Goal: Information Seeking & Learning: Learn about a topic

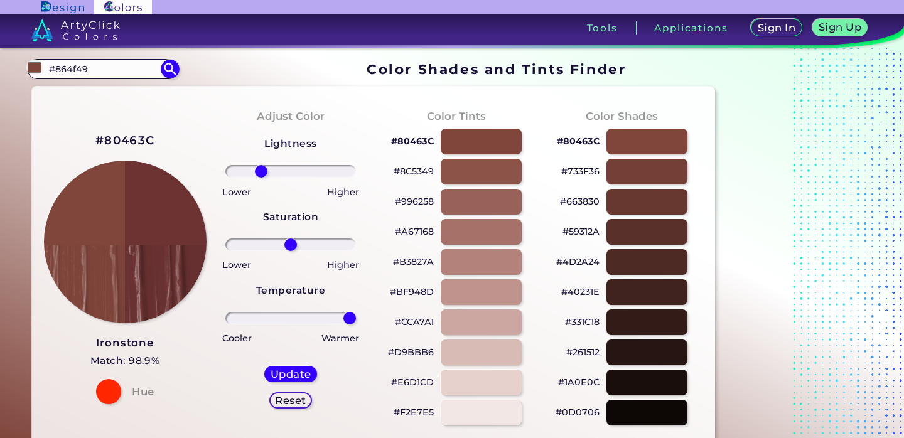
click at [93, 76] on input "#864f49" at bounding box center [103, 68] width 117 height 17
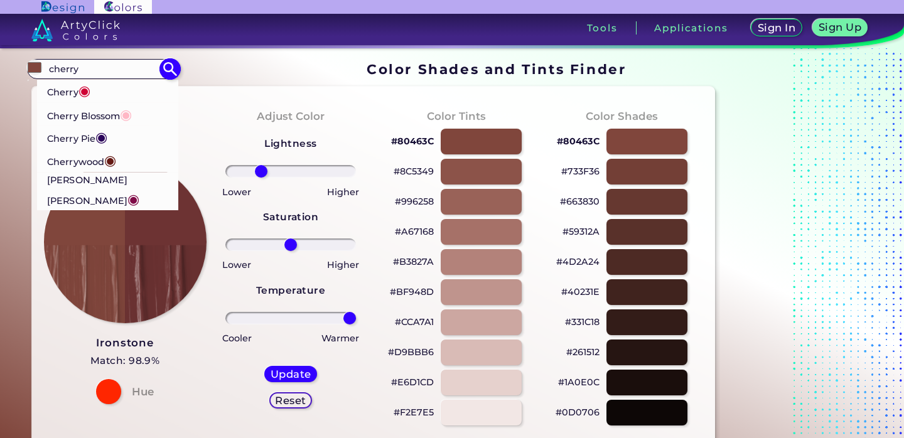
type input "cherry"
click at [136, 191] on span "◉" at bounding box center [134, 199] width 12 height 16
type input "#800b47"
type input "#800B47"
type input "0"
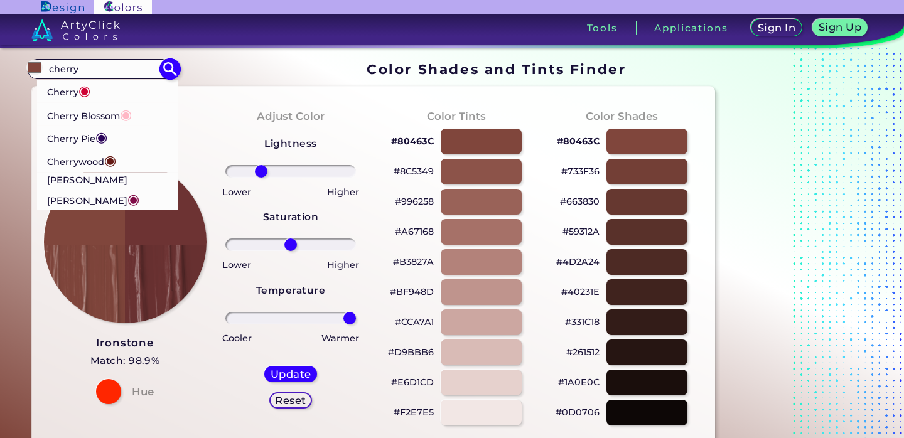
type input "0"
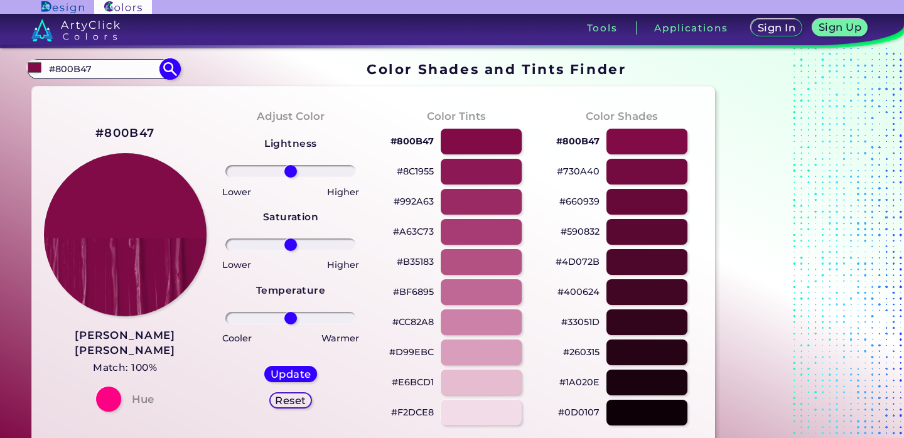
click at [82, 65] on input "#800B47" at bounding box center [103, 68] width 117 height 17
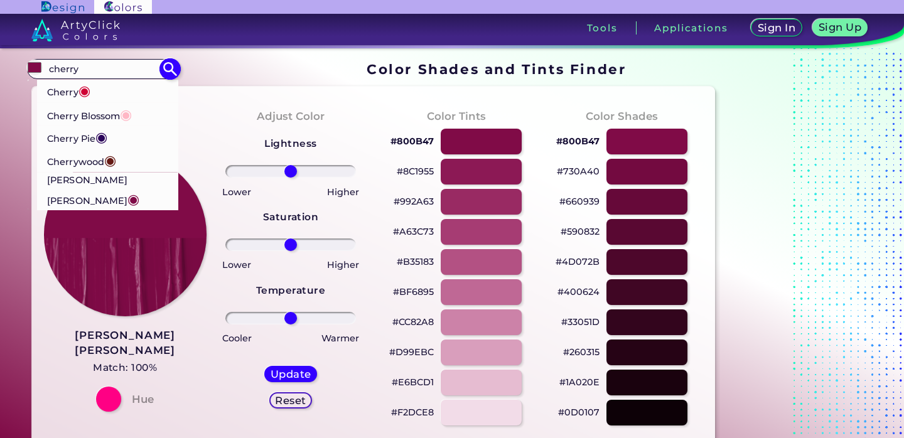
type input "cherry"
click at [82, 89] on span "◉" at bounding box center [85, 90] width 12 height 16
type input "#cf0234"
type input "#CF0234"
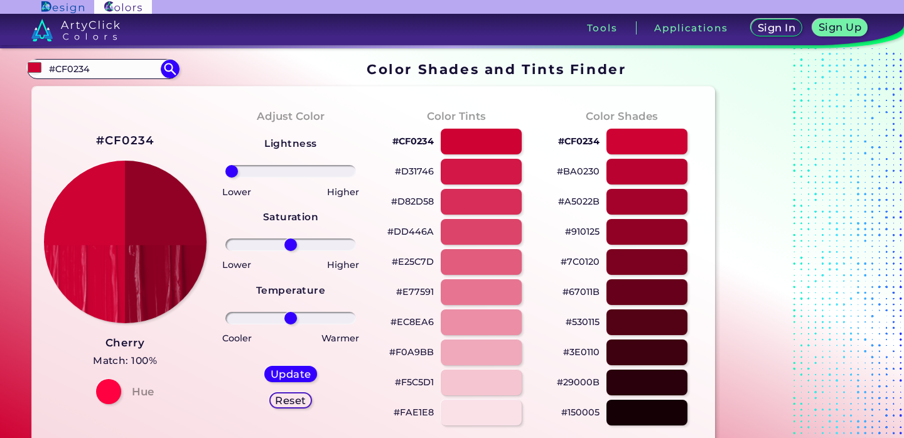
drag, startPoint x: 291, startPoint y: 169, endPoint x: 217, endPoint y: 164, distance: 74.3
type input "-100"
click at [225, 165] on input "range" at bounding box center [290, 171] width 131 height 13
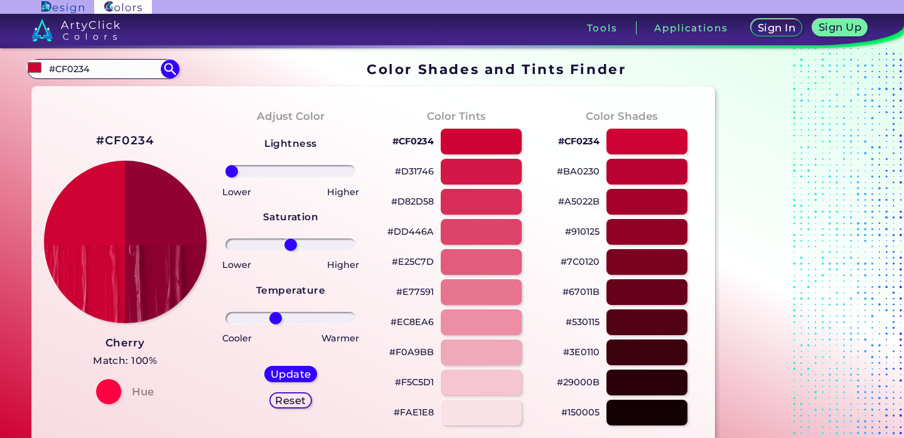
drag, startPoint x: 292, startPoint y: 316, endPoint x: 276, endPoint y: 316, distance: 16.3
type input "-25"
click at [276, 316] on input "range" at bounding box center [290, 318] width 131 height 13
click at [290, 372] on h5 "Update" at bounding box center [291, 373] width 37 height 9
type input "#910131"
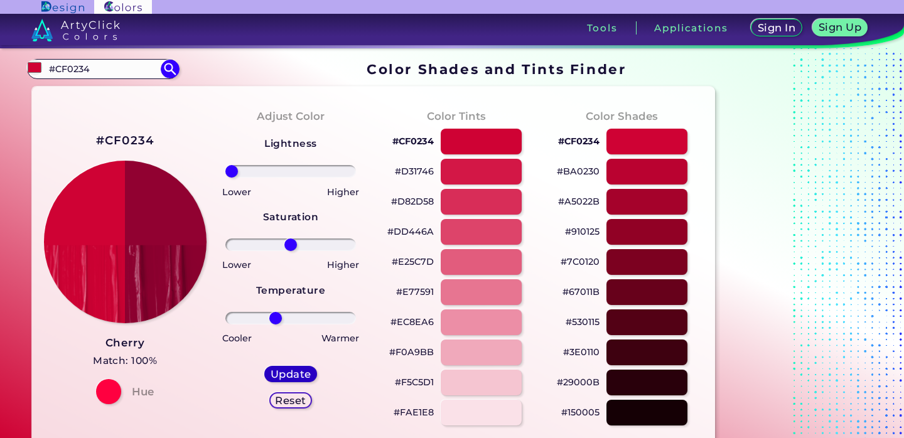
type input "0"
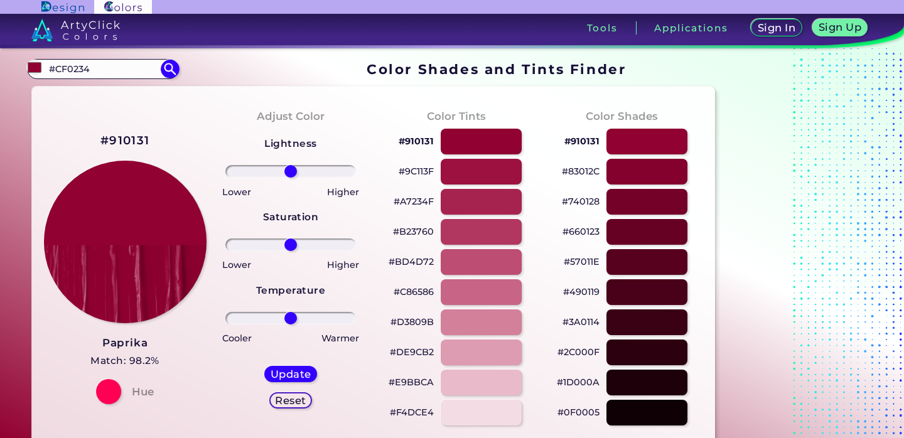
click at [130, 138] on h2 "#910131" at bounding box center [124, 141] width 49 height 16
click at [101, 73] on input "#CF0234" at bounding box center [103, 68] width 117 height 17
type input "#"
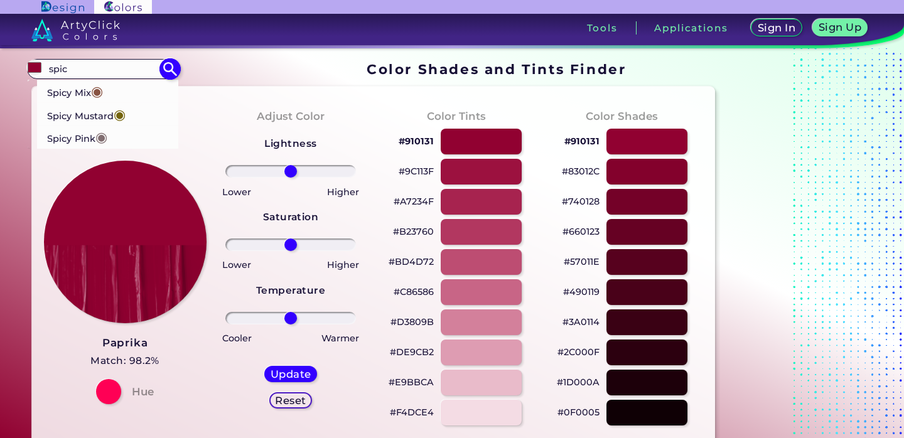
type input "spic"
click at [102, 90] on span "◉" at bounding box center [97, 91] width 12 height 16
type input "#885342"
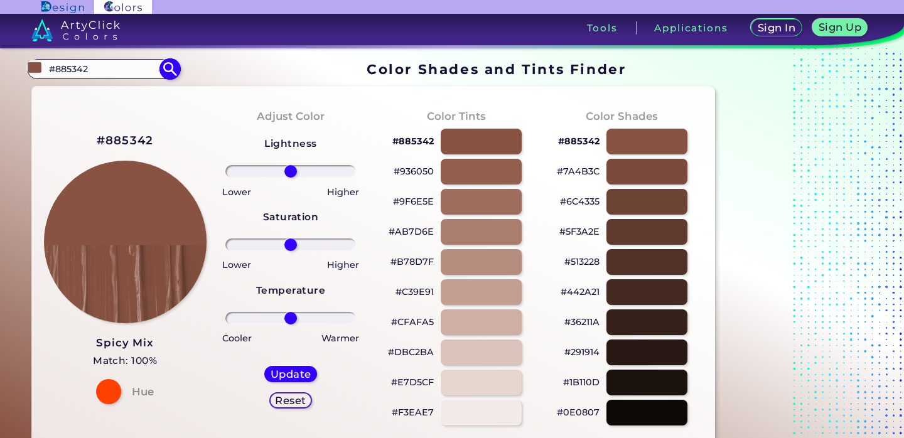
click at [110, 67] on input "#885342" at bounding box center [103, 68] width 117 height 17
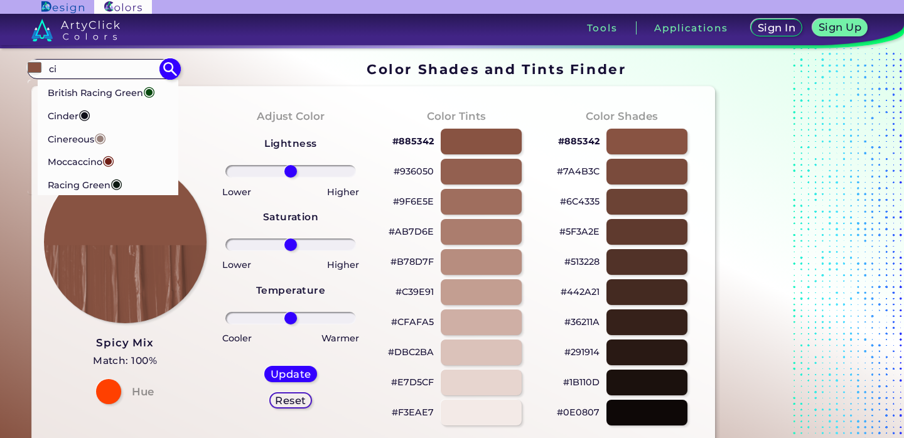
type input "c"
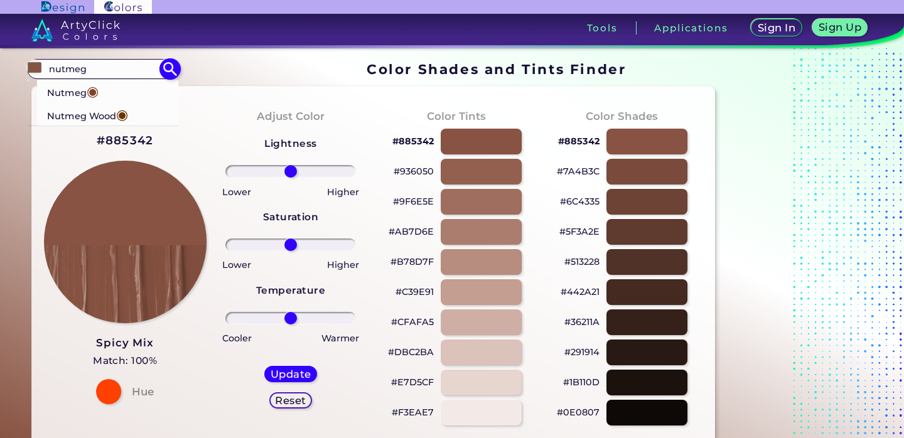
type input "nutmeg"
click at [95, 89] on span "◉" at bounding box center [93, 91] width 12 height 16
type input "#81422c"
type input "#81422C"
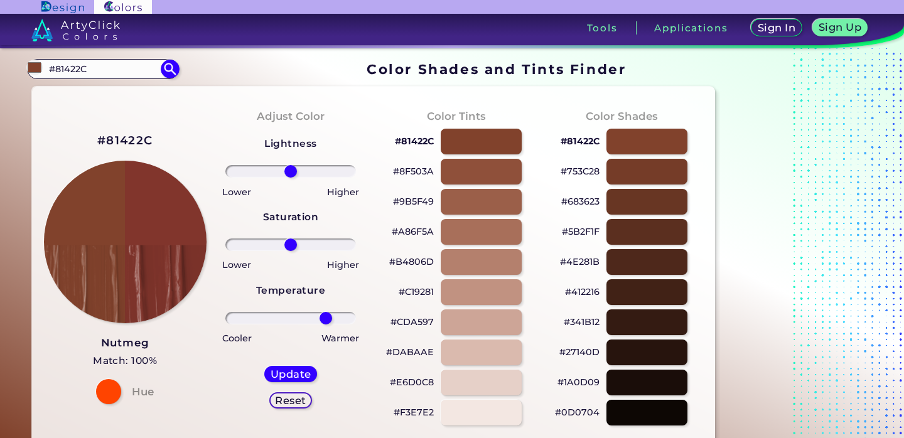
type input "59"
drag, startPoint x: 292, startPoint y: 317, endPoint x: 325, endPoint y: 315, distance: 32.7
click at [325, 315] on input "range" at bounding box center [290, 318] width 131 height 13
click at [110, 65] on input "#81422C" at bounding box center [103, 68] width 117 height 17
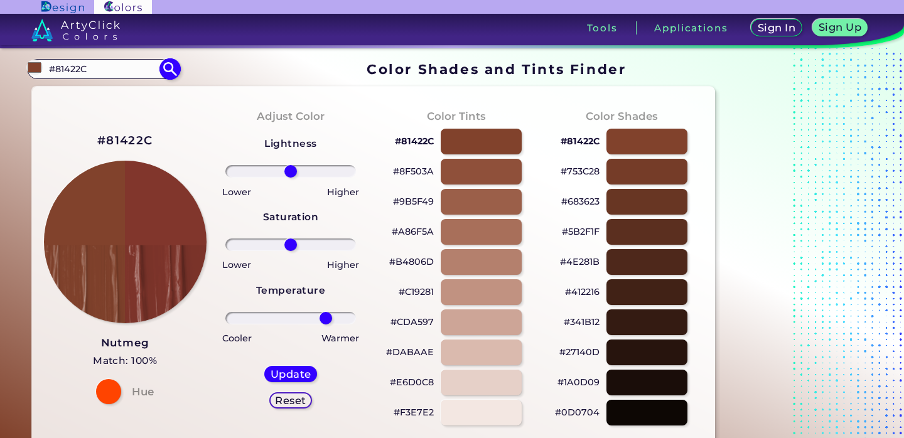
click at [110, 65] on input "#81422C" at bounding box center [103, 68] width 117 height 17
type input "g"
type input "f"
click at [110, 77] on div "#81422c brownie Acadia ◉ Acid Green ◉ Aero Blue ◉ Alabaster ◉ Albescent White ◉…" at bounding box center [103, 69] width 152 height 20
click at [110, 77] on input "brownie" at bounding box center [103, 68] width 117 height 17
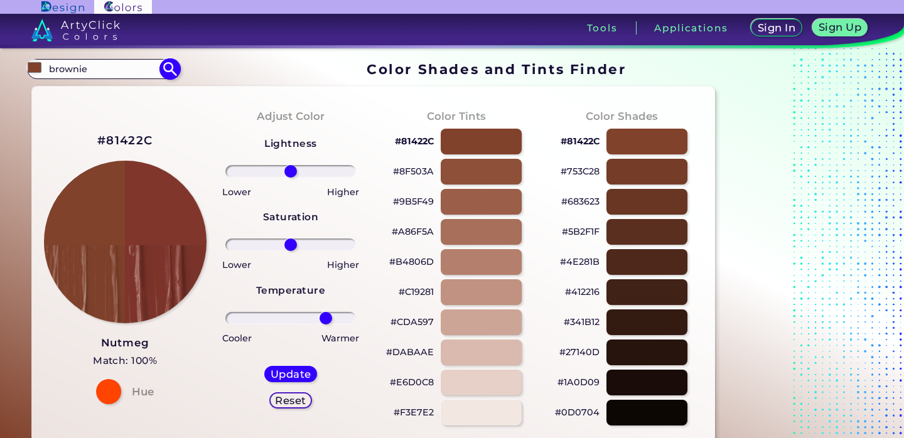
click at [110, 77] on input "brownie" at bounding box center [103, 68] width 117 height 17
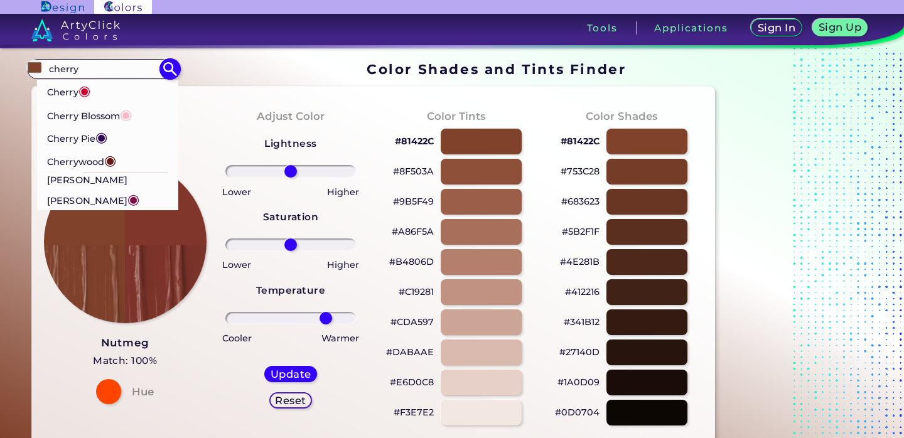
type input "cherry"
click at [69, 99] on p "Cherry ◉" at bounding box center [68, 90] width 43 height 23
type input "#cf0234"
type input "#CF0234"
type input "0"
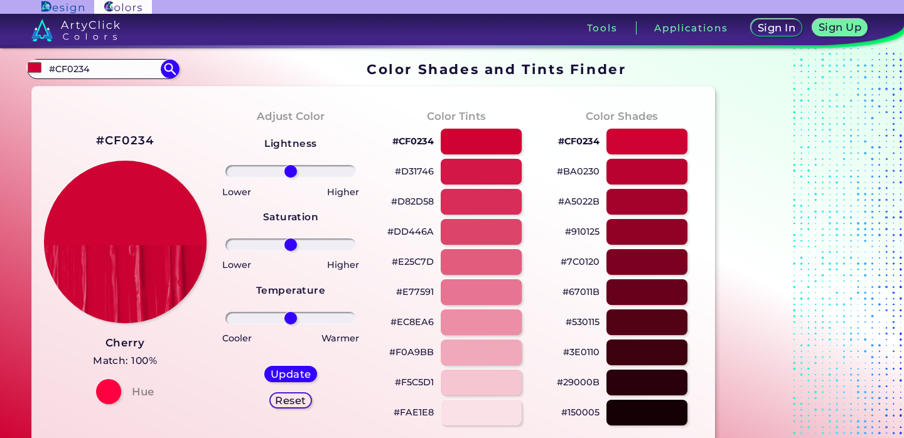
click at [138, 138] on h2 "#CF0234" at bounding box center [125, 141] width 58 height 16
